Goal: Task Accomplishment & Management: Manage account settings

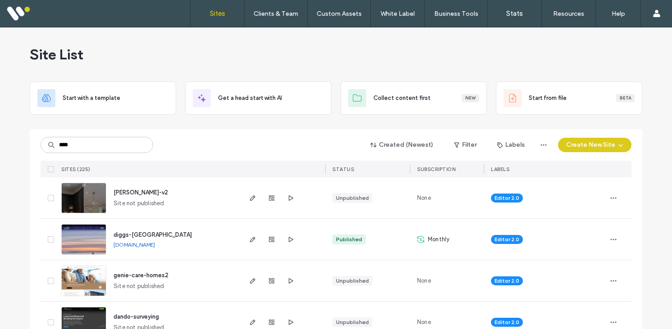
type input "****"
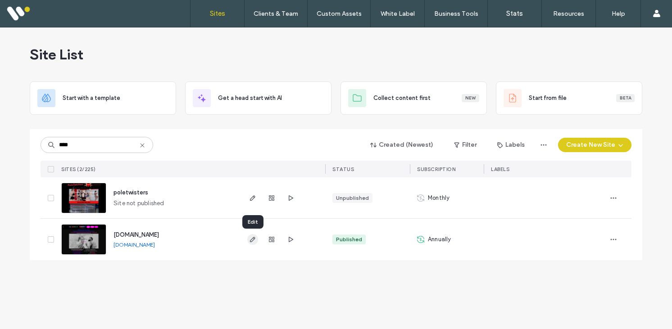
click at [255, 242] on icon "button" at bounding box center [252, 239] width 7 height 7
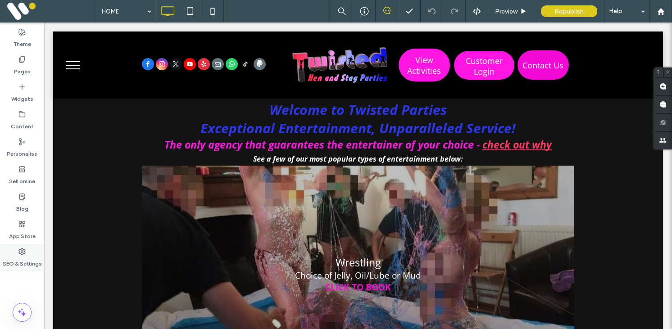
click at [23, 250] on icon at bounding box center [21, 251] width 7 height 7
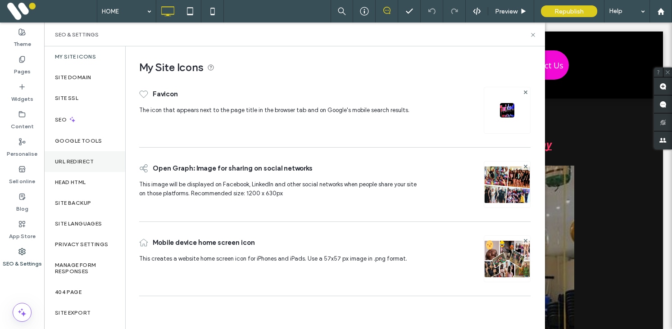
click at [75, 165] on div "URL Redirect" at bounding box center [84, 161] width 81 height 21
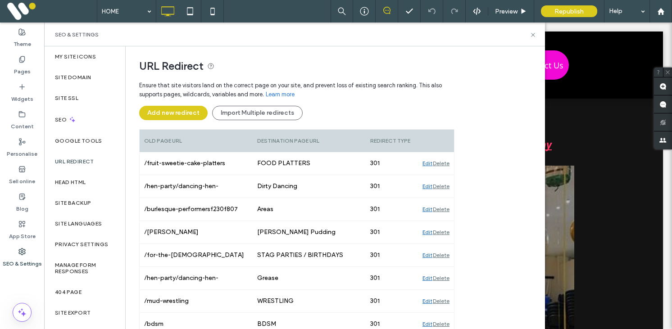
scroll to position [67, 0]
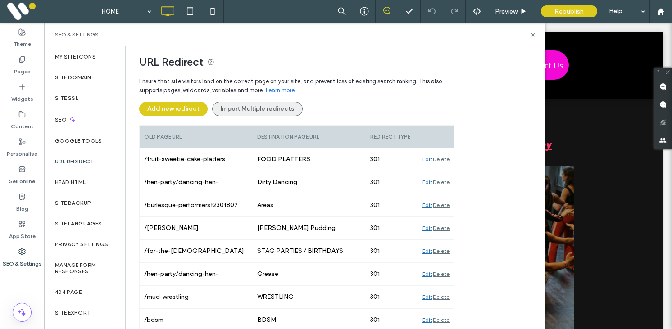
click at [246, 109] on button "Import Multiple redirects" at bounding box center [257, 109] width 91 height 14
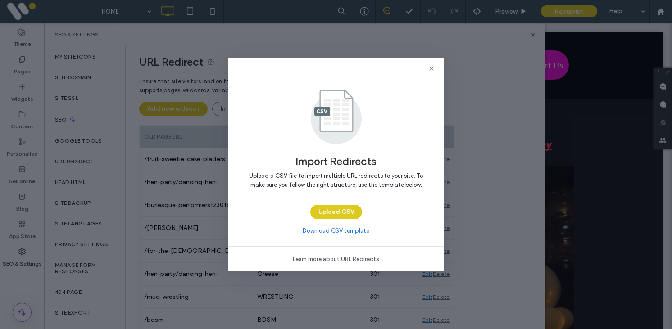
click at [327, 231] on link "Download CSV template" at bounding box center [336, 231] width 67 height 9
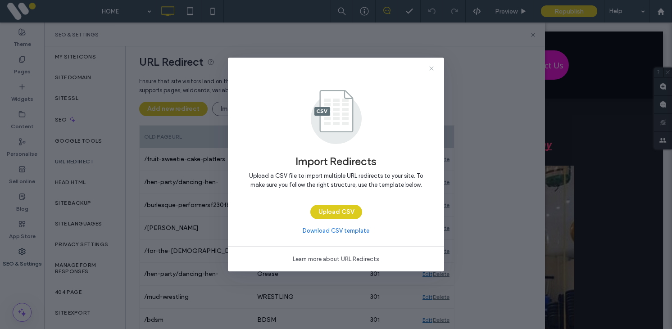
click at [432, 69] on use at bounding box center [431, 68] width 4 height 4
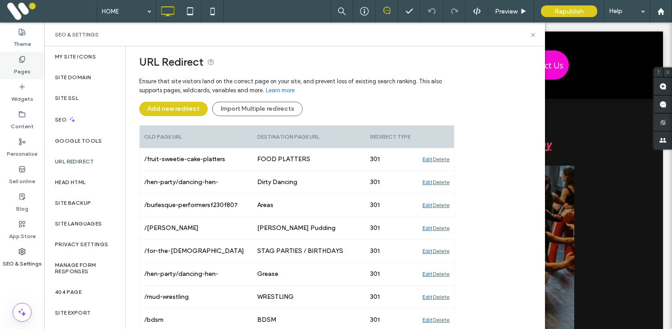
click at [24, 64] on label "Pages" at bounding box center [22, 69] width 17 height 13
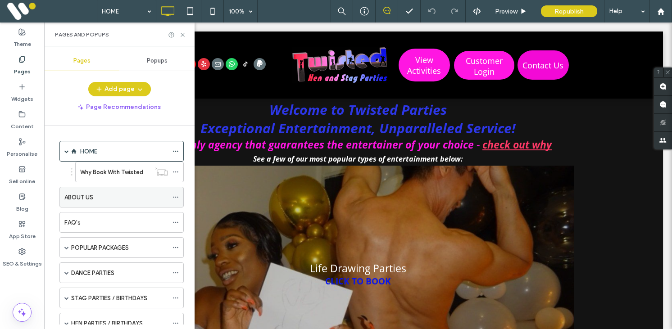
click at [175, 195] on icon at bounding box center [175, 197] width 6 height 6
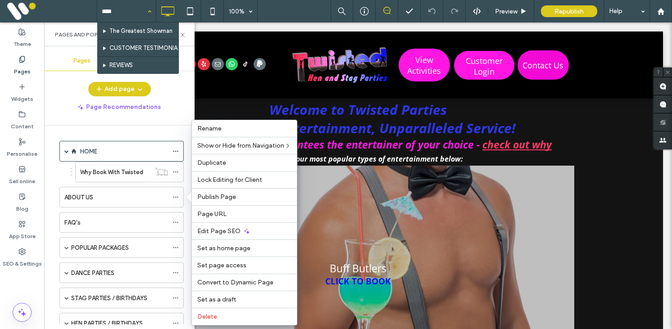
type input "****"
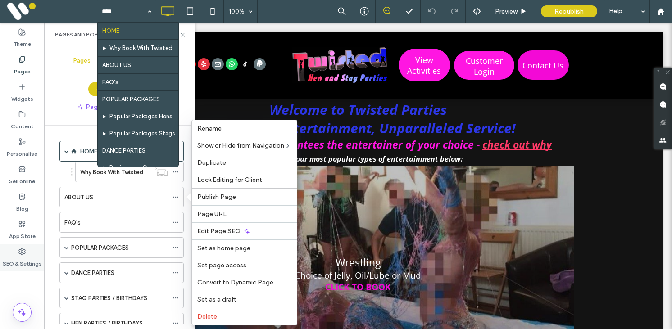
click at [26, 256] on label "SEO & Settings" at bounding box center [22, 261] width 39 height 13
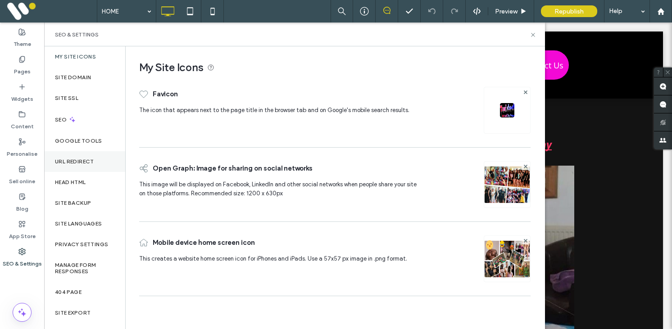
click at [77, 157] on div "URL Redirect" at bounding box center [84, 161] width 81 height 21
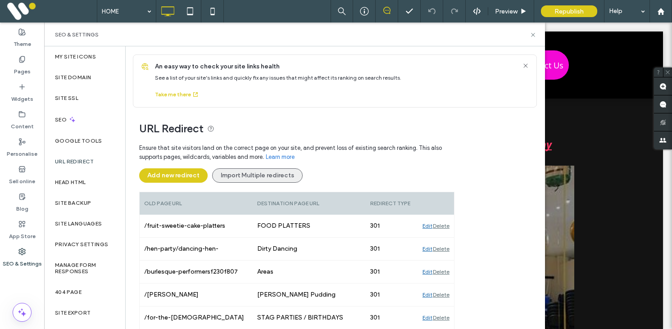
click at [226, 171] on button "Import Multiple redirects" at bounding box center [257, 175] width 91 height 14
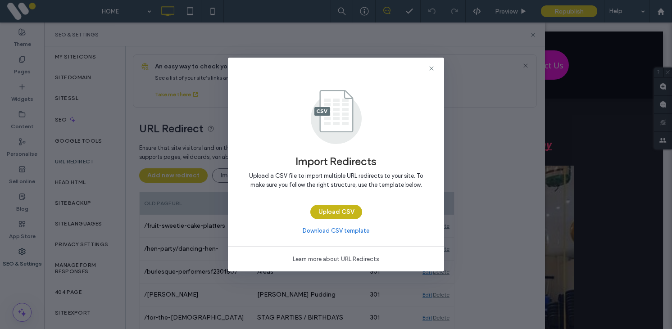
click at [327, 211] on button "Upload CSV" at bounding box center [336, 212] width 52 height 14
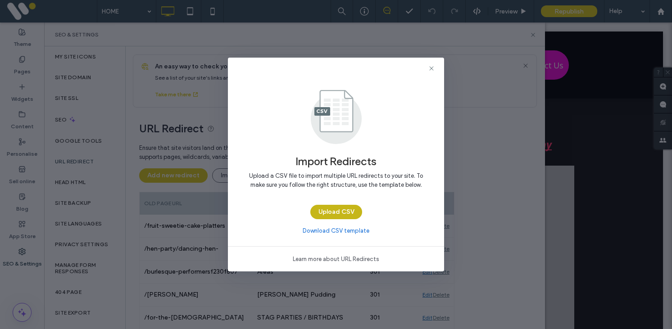
click at [342, 209] on button "Upload CSV" at bounding box center [336, 212] width 52 height 14
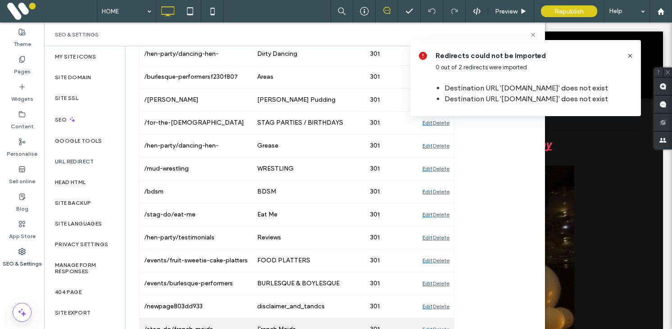
scroll to position [0, 0]
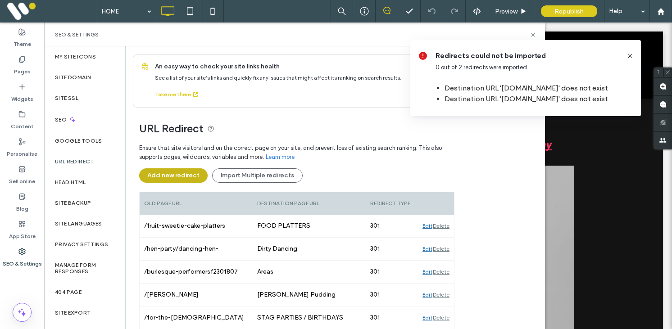
click at [193, 177] on button "Add new redirect" at bounding box center [173, 175] width 68 height 14
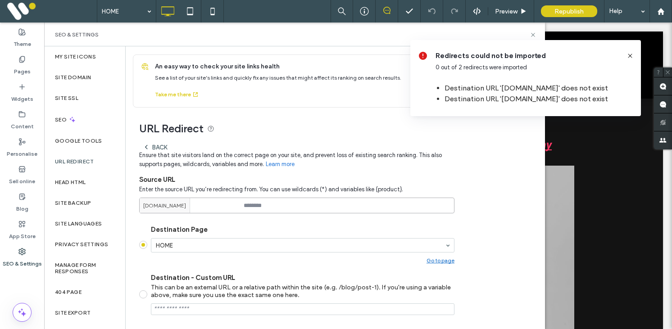
click at [256, 205] on input at bounding box center [296, 206] width 315 height 16
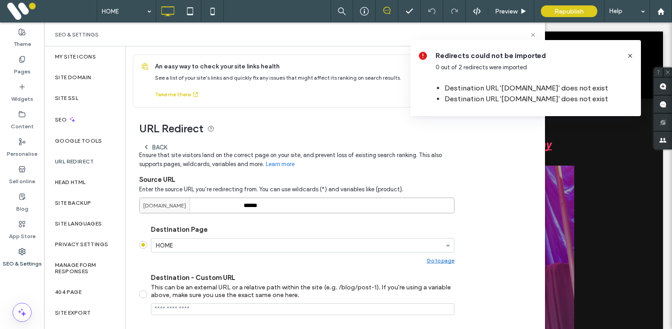
type input "******"
click at [200, 310] on input "Destination - Custom URL This can be an external URL or a relative path within …" at bounding box center [303, 310] width 304 height 12
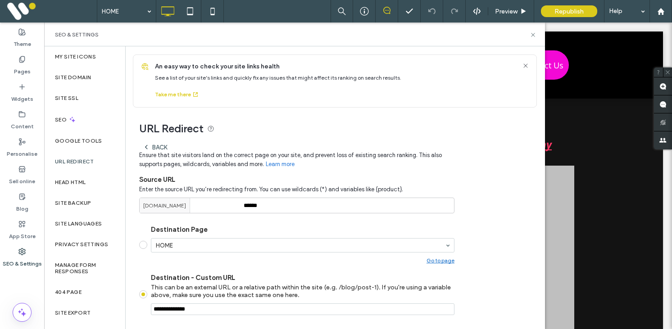
type input "**********"
click at [486, 270] on div "URL Redirect Back Ensure that site visitors land on the correct page on your si…" at bounding box center [332, 276] width 412 height 337
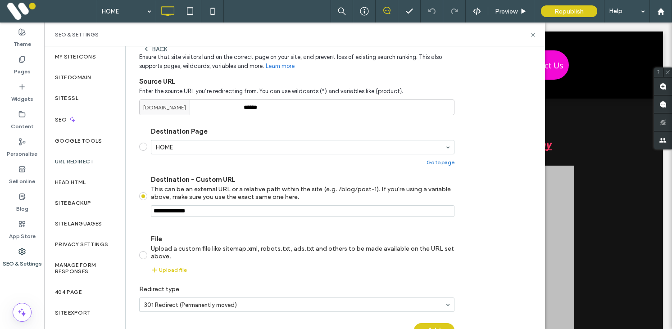
scroll to position [124, 0]
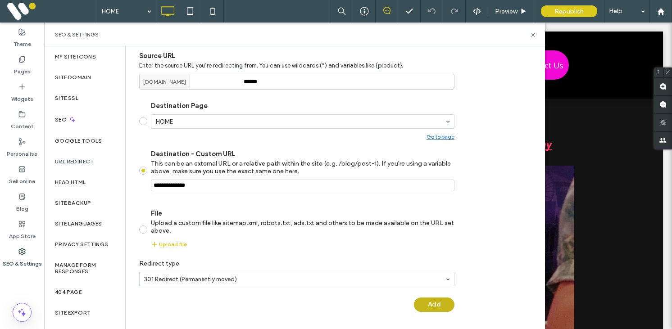
click at [429, 304] on button "Add" at bounding box center [434, 305] width 41 height 14
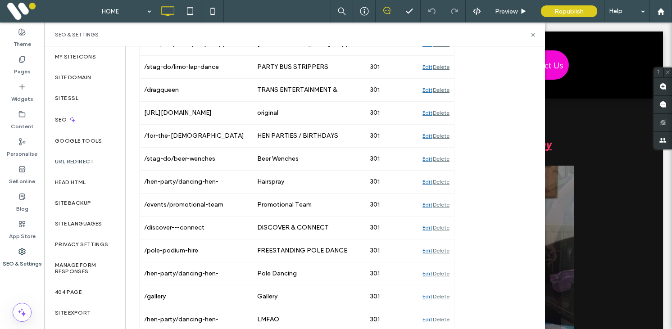
scroll to position [2374, 0]
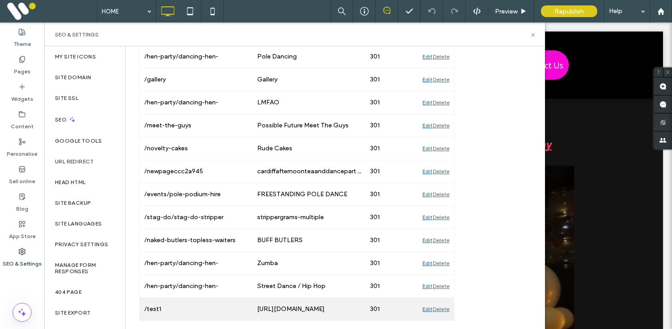
click at [427, 310] on div "Edit" at bounding box center [427, 309] width 10 height 23
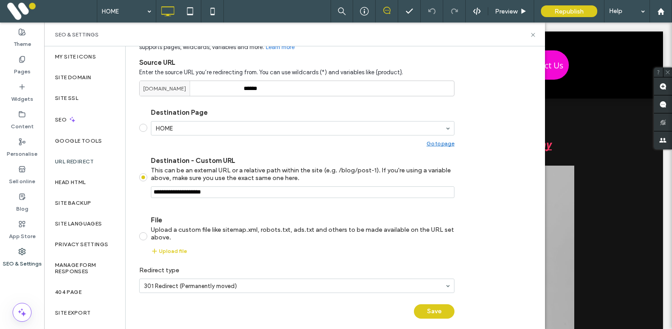
scroll to position [124, 0]
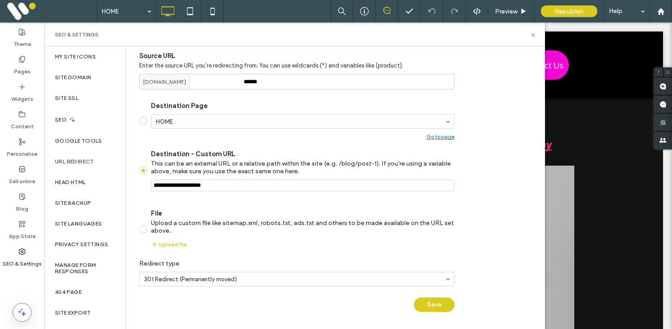
click at [534, 38] on div "SEO & Settings" at bounding box center [294, 35] width 501 height 24
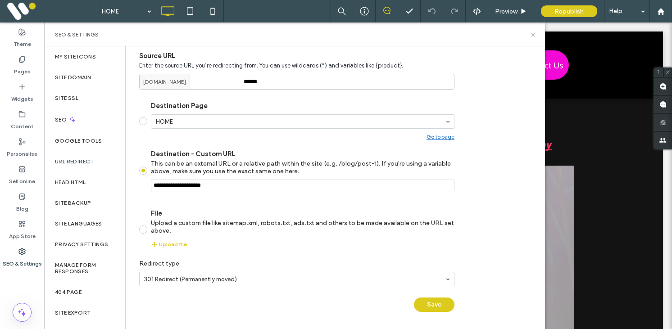
click at [534, 36] on icon at bounding box center [533, 35] width 7 height 7
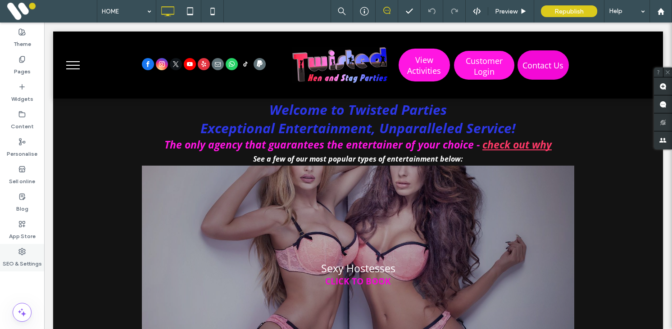
click at [7, 263] on label "SEO & Settings" at bounding box center [22, 261] width 39 height 13
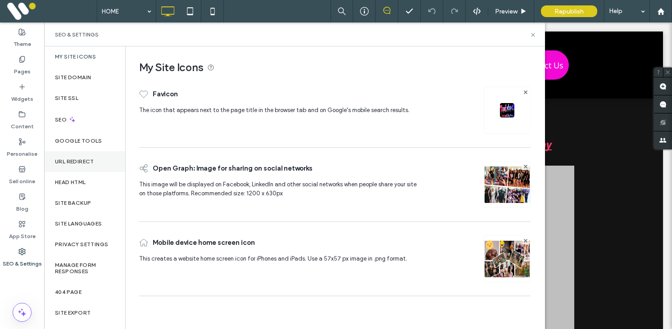
click at [63, 166] on div "URL Redirect" at bounding box center [84, 161] width 81 height 21
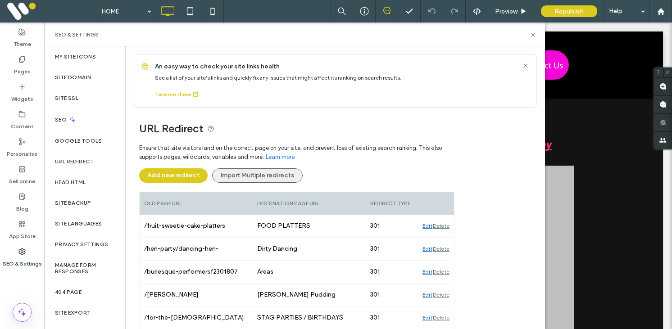
click at [232, 177] on button "Import Multiple redirects" at bounding box center [257, 175] width 91 height 14
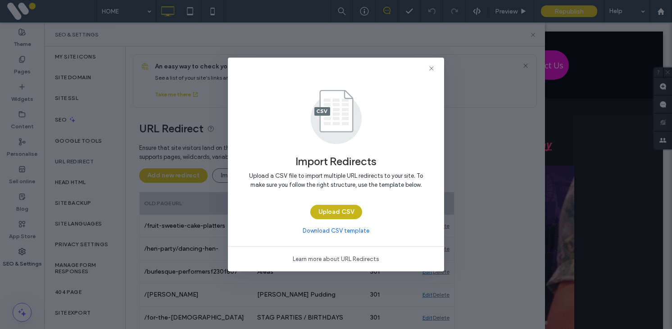
click at [330, 213] on button "Upload CSV" at bounding box center [336, 212] width 52 height 14
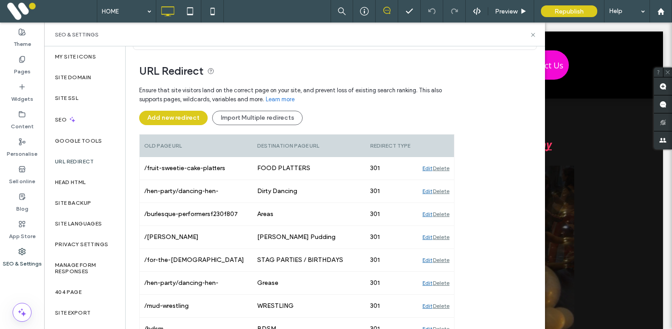
scroll to position [0, 0]
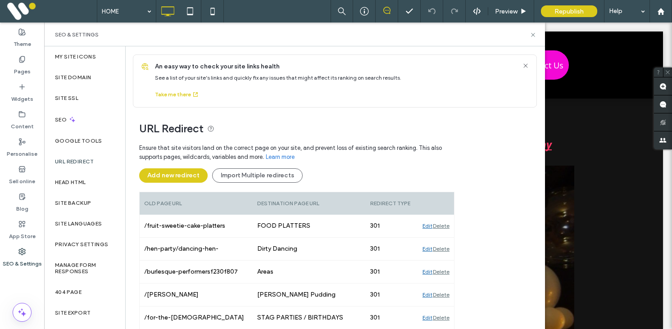
click at [355, 161] on span "Ensure that site visitors land on the correct page on your site, and prevent lo…" at bounding box center [296, 153] width 315 height 18
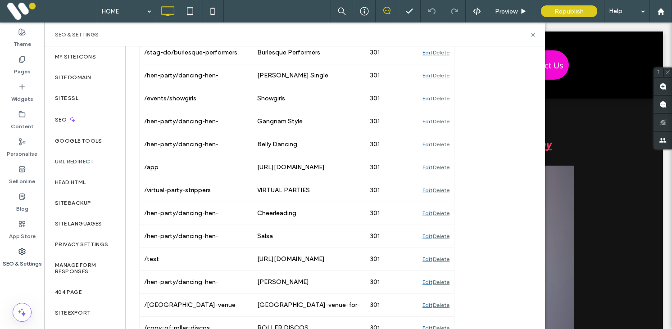
scroll to position [1278, 0]
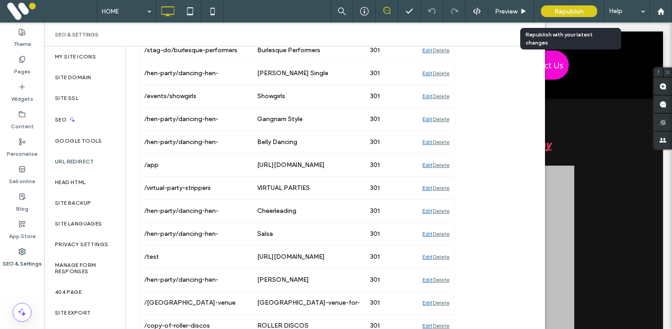
click at [565, 13] on span "Republish" at bounding box center [568, 12] width 29 height 8
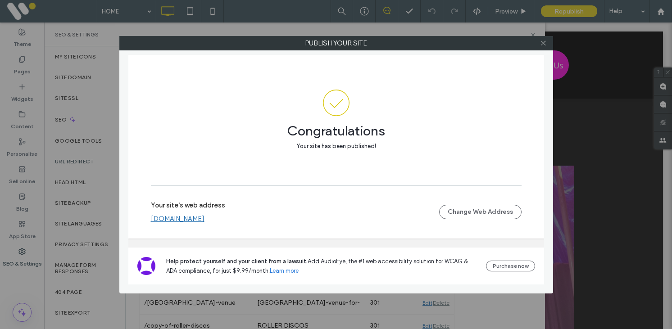
click at [204, 220] on link "[DOMAIN_NAME]" at bounding box center [178, 219] width 54 height 8
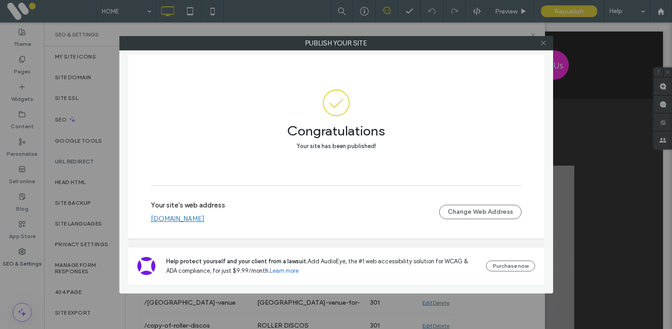
click at [543, 45] on icon at bounding box center [543, 43] width 7 height 7
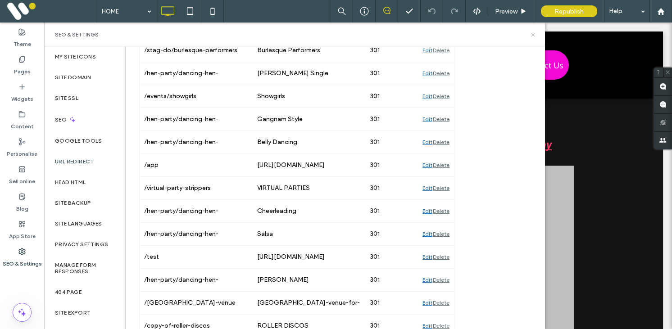
click at [534, 36] on icon at bounding box center [533, 35] width 7 height 7
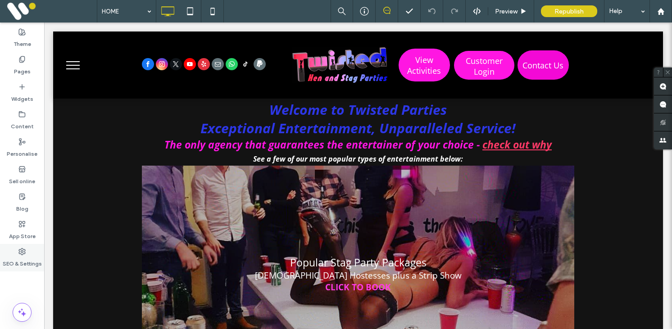
click at [21, 262] on label "SEO & Settings" at bounding box center [22, 261] width 39 height 13
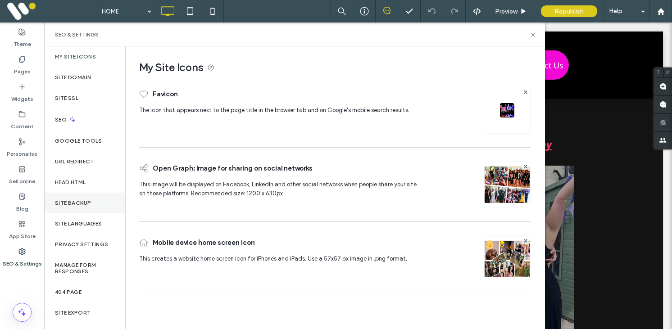
click at [73, 197] on div "Site backup" at bounding box center [84, 203] width 81 height 21
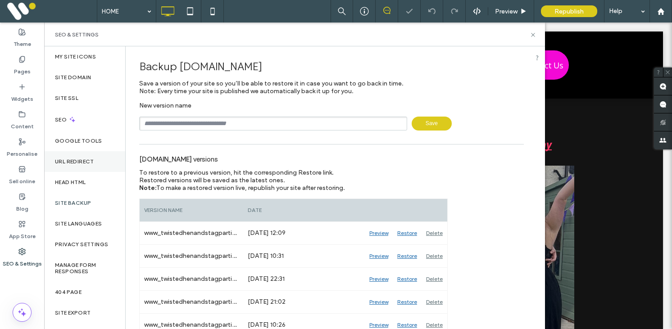
click at [71, 164] on label "URL Redirect" at bounding box center [74, 162] width 39 height 6
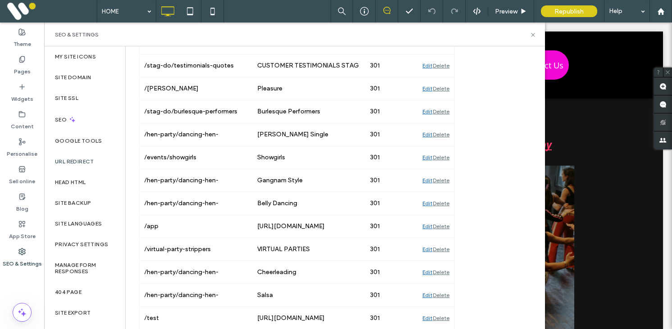
scroll to position [1224, 0]
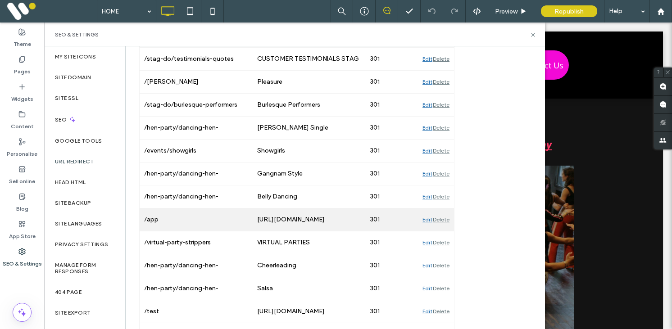
click at [443, 220] on div "Delete" at bounding box center [441, 220] width 17 height 23
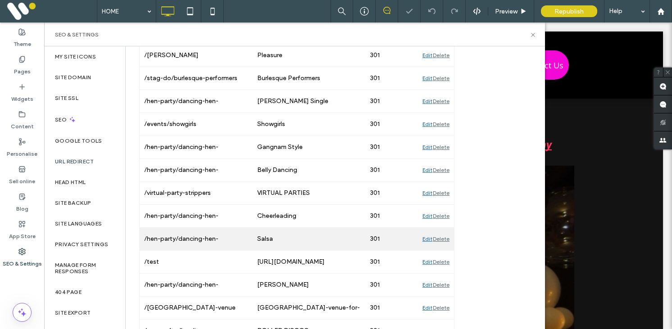
scroll to position [1256, 0]
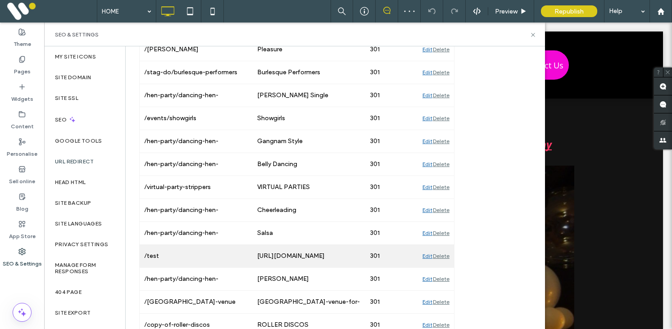
click at [445, 257] on div "Delete" at bounding box center [441, 256] width 17 height 23
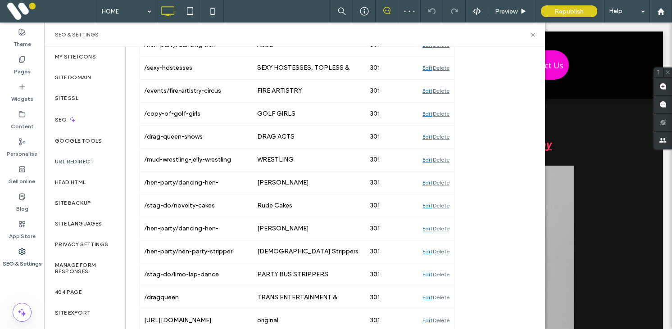
scroll to position [2374, 0]
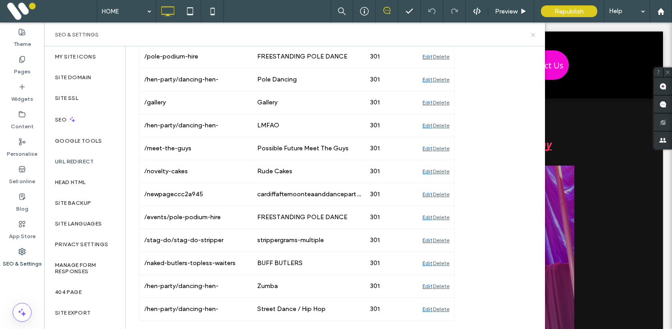
click at [533, 35] on use at bounding box center [533, 35] width 4 height 4
